Goal: Navigation & Orientation: Find specific page/section

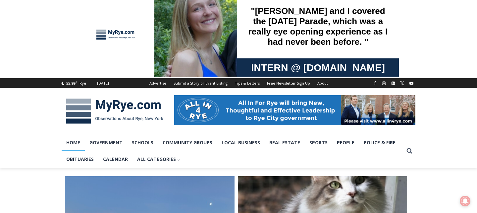
scroll to position [10, 0]
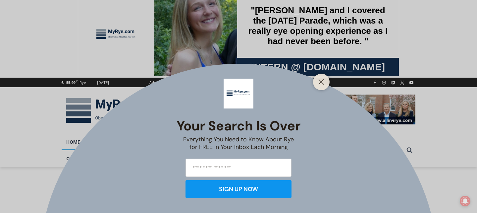
click at [76, 141] on div "Your Search is Over Everything You Need to Know About Rye for FREE in Your Inbo…" at bounding box center [238, 106] width 477 height 213
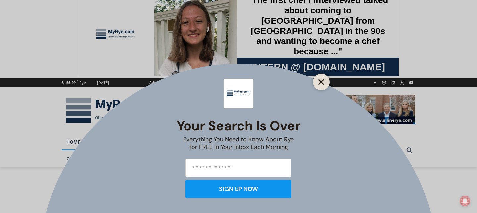
click at [321, 80] on line "Close" at bounding box center [321, 82] width 5 height 5
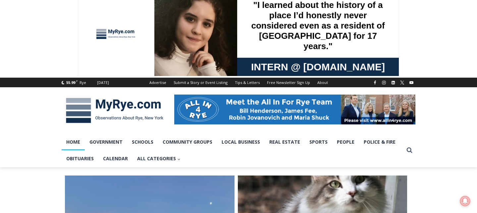
click at [76, 139] on link "Home" at bounding box center [73, 141] width 23 height 17
